Goal: Task Accomplishment & Management: Use online tool/utility

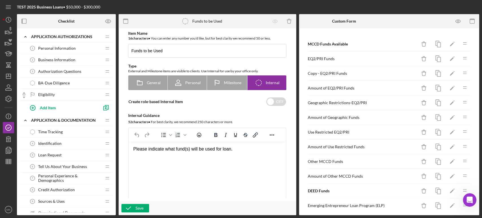
scroll to position [314, 0]
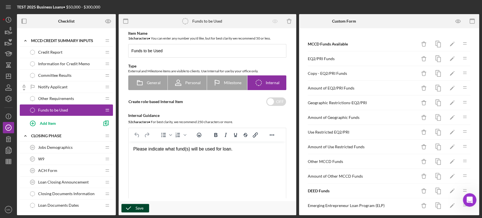
click at [135, 209] on icon "button" at bounding box center [128, 208] width 14 height 14
click at [9, 75] on icon "Icon/Dashboard" at bounding box center [8, 76] width 14 height 14
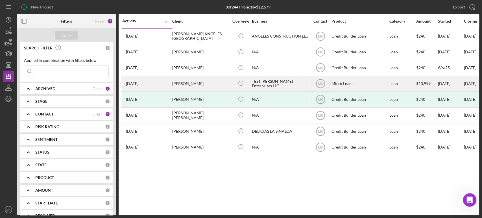
click at [277, 83] on div "TEST [PERSON_NAME] Enterprises LLC" at bounding box center [280, 83] width 57 height 15
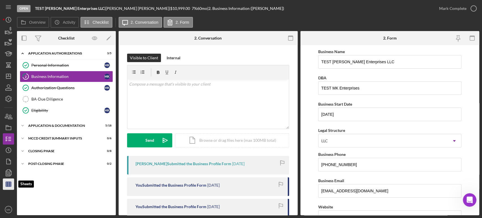
click at [10, 187] on icon "button" at bounding box center [8, 184] width 14 height 14
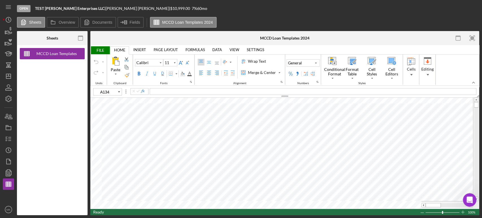
click at [99, 50] on span "FILE" at bounding box center [99, 50] width 19 height 8
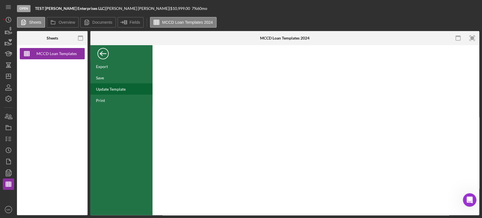
click at [117, 90] on div "Update Template" at bounding box center [111, 89] width 30 height 5
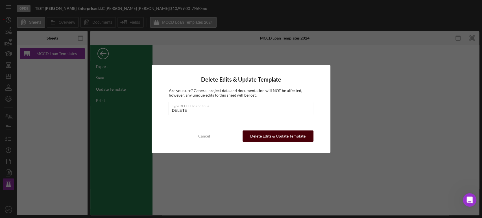
type input "DELETE"
click at [278, 137] on div "Delete Edits & Update Template" at bounding box center [277, 136] width 55 height 11
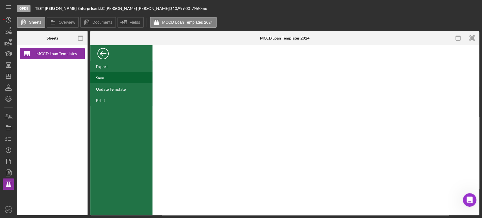
click at [102, 79] on div "Save" at bounding box center [100, 77] width 8 height 5
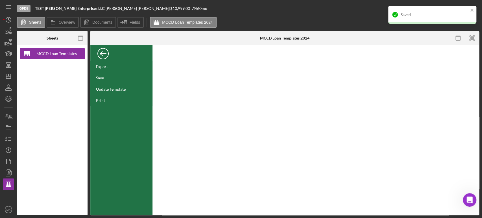
click at [104, 53] on div "Back" at bounding box center [102, 52] width 11 height 11
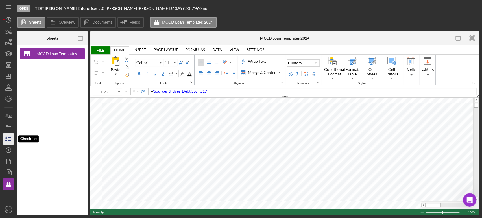
click at [10, 140] on icon "button" at bounding box center [8, 139] width 14 height 14
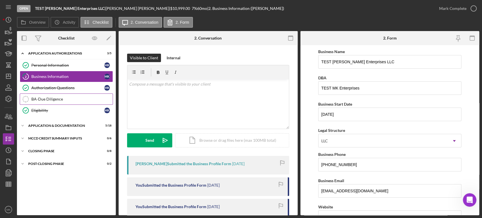
click at [64, 99] on div "BA-Due Diligence" at bounding box center [71, 99] width 81 height 5
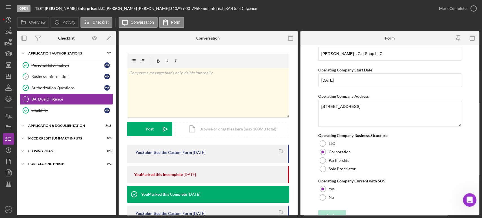
scroll to position [196, 0]
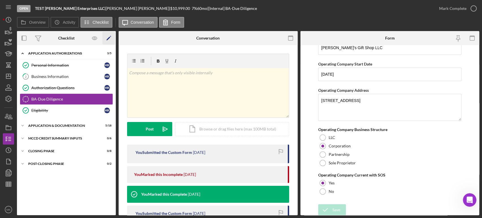
click at [108, 38] on polygon "button" at bounding box center [109, 39] width 4 height 4
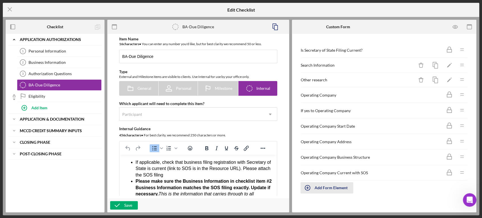
click at [337, 184] on div "Add Form Element" at bounding box center [331, 187] width 33 height 11
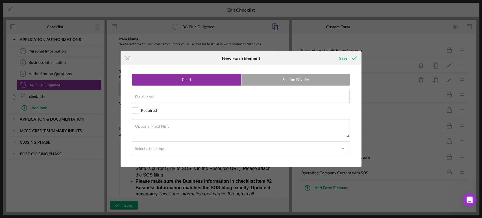
click at [186, 96] on div "Field Label" at bounding box center [241, 97] width 219 height 14
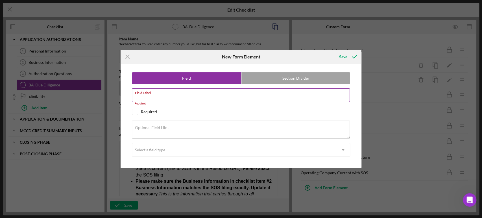
click at [176, 97] on div "Field Label Required" at bounding box center [241, 96] width 219 height 17
paste input "Co-borrower or Guarantor"
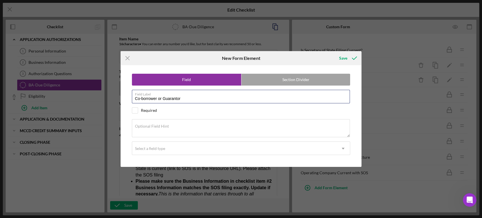
type input "Co-borrower or Guarantor"
click at [174, 125] on div "Optional Field Hint" at bounding box center [241, 128] width 219 height 19
paste textarea "Will they be a Co-Borrower or a Guarantor for the loan?"
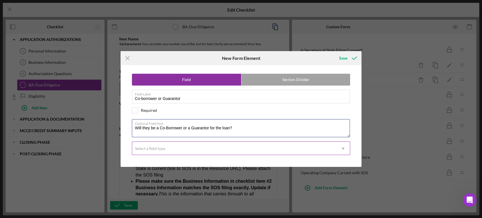
type textarea "Will they be a Co-Borrower or a Guarantor for the loan?"
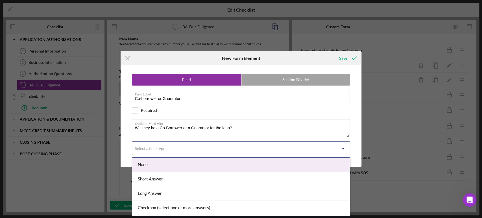
click at [344, 147] on icon "Icon/Dropdown Arrow" at bounding box center [344, 149] width 14 height 14
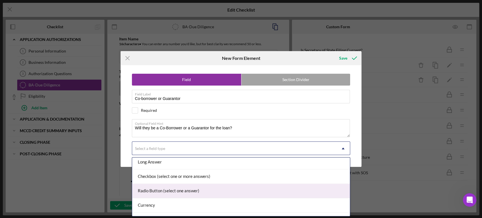
scroll to position [22, 0]
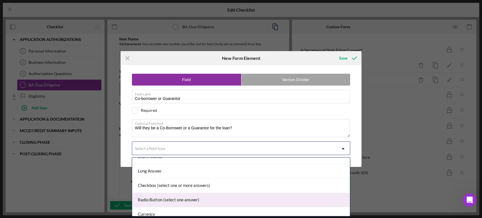
click at [266, 198] on div "Radio Button (select one answer)" at bounding box center [241, 200] width 218 height 14
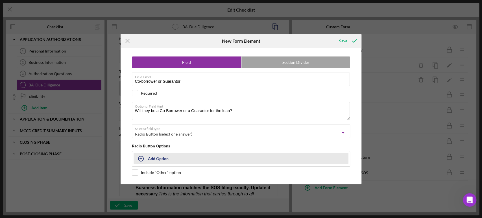
click at [157, 160] on div "Add Option" at bounding box center [158, 158] width 21 height 11
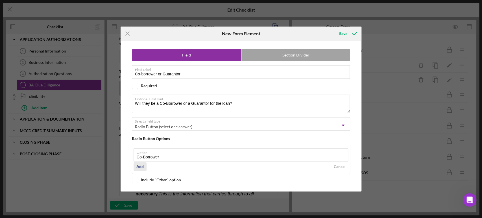
type input "Co-Borrower"
click at [141, 166] on div "Add" at bounding box center [139, 166] width 7 height 8
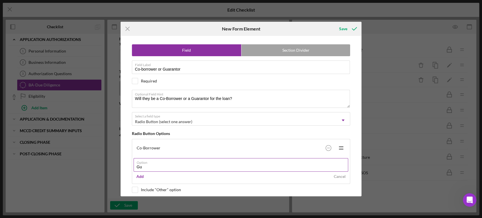
type input "Guarantor"
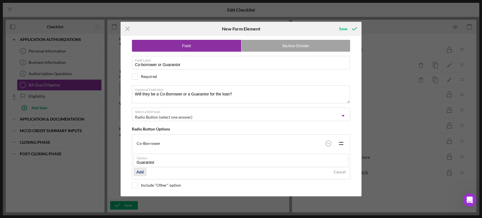
click at [139, 171] on div "Add" at bounding box center [139, 172] width 7 height 8
click at [344, 29] on div "Save" at bounding box center [343, 28] width 8 height 11
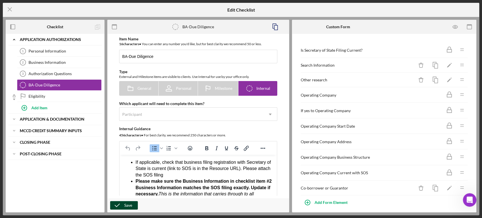
click at [123, 204] on icon "button" at bounding box center [117, 205] width 14 height 14
click at [10, 10] on icon "Icon/Menu Close" at bounding box center [10, 9] width 14 height 14
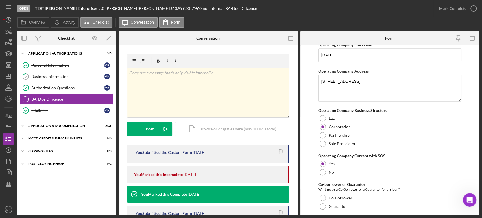
scroll to position [230, 0]
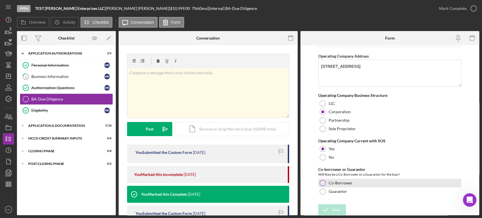
click at [323, 181] on div at bounding box center [323, 183] width 6 height 6
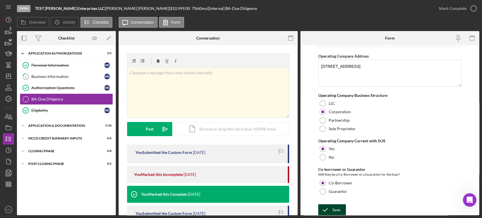
click at [331, 207] on icon "submit" at bounding box center [325, 210] width 14 height 14
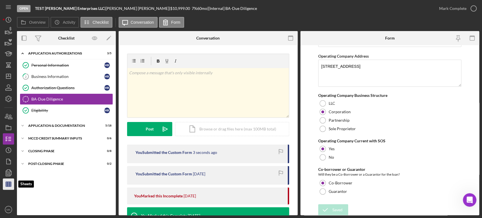
click at [9, 185] on line "button" at bounding box center [8, 185] width 5 height 0
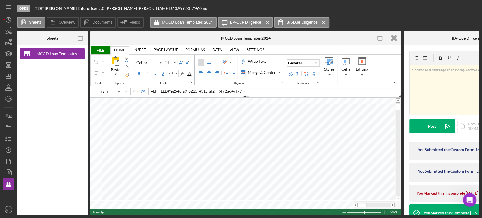
type input "B12"
click at [101, 50] on span "FILE" at bounding box center [99, 50] width 19 height 8
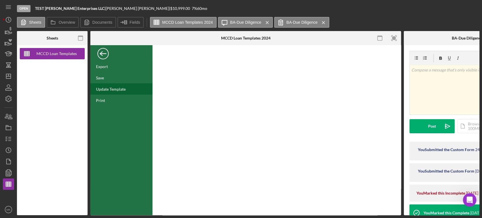
click at [115, 89] on div "Update Template" at bounding box center [111, 89] width 30 height 5
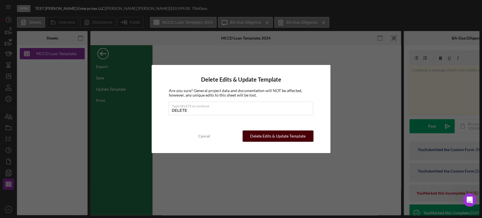
type input "DELETE"
click at [291, 135] on div "Delete Edits & Update Template" at bounding box center [277, 136] width 55 height 11
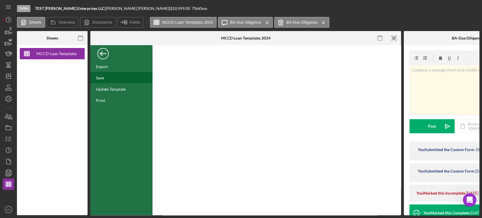
click at [100, 79] on div "Save" at bounding box center [100, 77] width 8 height 5
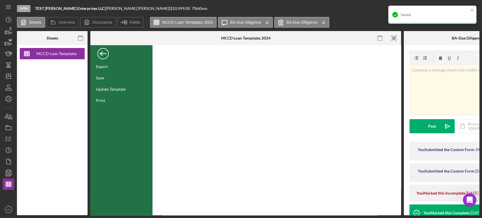
click at [103, 52] on div "Back" at bounding box center [102, 52] width 11 height 11
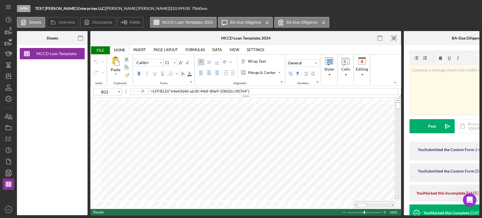
type input "A12"
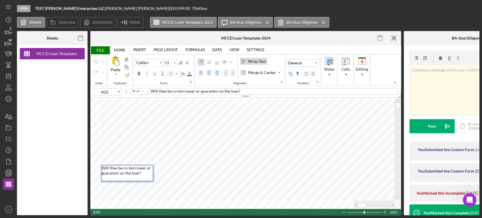
drag, startPoint x: 194, startPoint y: 91, endPoint x: 251, endPoint y: 93, distance: 56.5
click at [251, 93] on div "Will they be co-borrower or guarantor on the loan?" at bounding box center [274, 91] width 249 height 7
drag, startPoint x: 158, startPoint y: 90, endPoint x: 165, endPoint y: 91, distance: 6.9
click at [165, 91] on span "Will they be co-borrower" at bounding box center [173, 91] width 44 height 5
click at [197, 92] on span "Will operating company be co-borrower" at bounding box center [186, 91] width 71 height 5
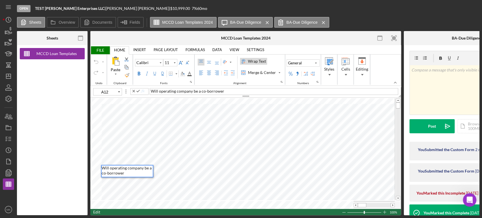
click at [228, 91] on div "Will operating company be a co-borrower" at bounding box center [274, 91] width 249 height 7
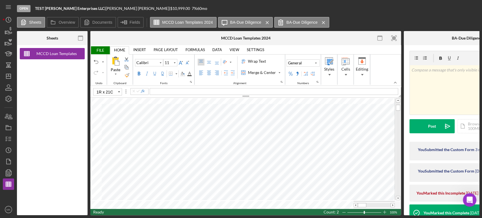
type input "A13"
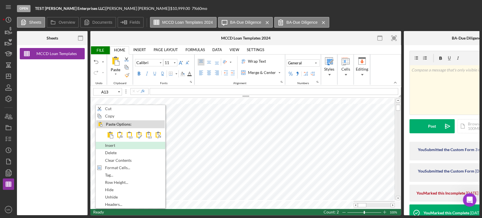
click at [136, 145] on div "Insert" at bounding box center [130, 145] width 68 height 6
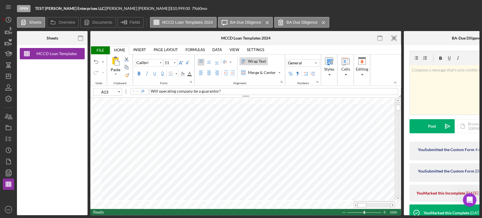
click at [261, 60] on div "Wrap Text" at bounding box center [257, 61] width 20 height 6
type input "B12"
